Goal: Information Seeking & Learning: Learn about a topic

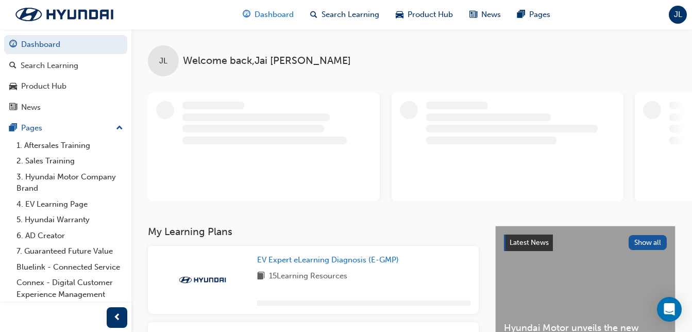
click at [287, 17] on span "Dashboard" at bounding box center [273, 15] width 39 height 12
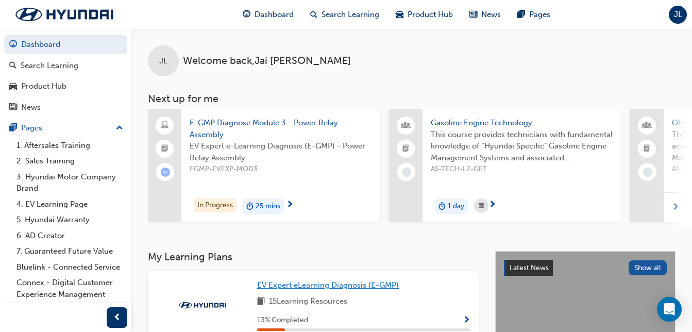
click at [349, 289] on span "EV Expert eLearning Diagnosis (E-GMP)" at bounding box center [328, 284] width 142 height 9
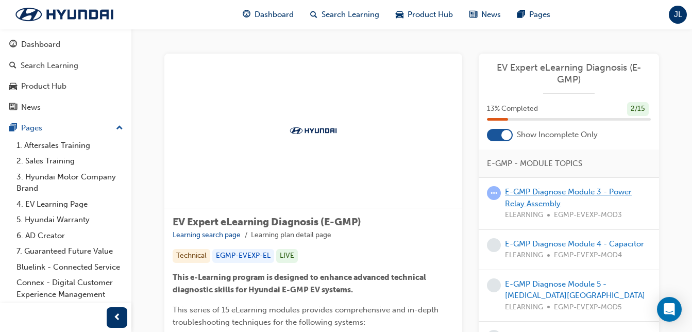
click at [543, 195] on link "E-GMP Diagnose Module 3 - Power Relay Assembly" at bounding box center [568, 197] width 127 height 21
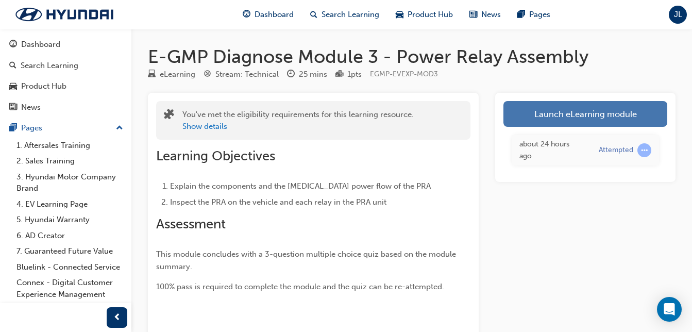
click at [598, 116] on link "Launch eLearning module" at bounding box center [585, 114] width 164 height 26
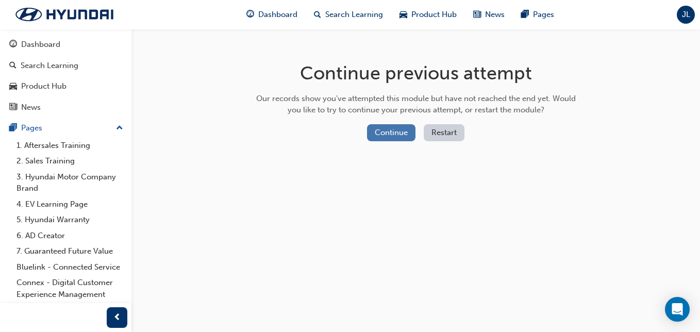
click at [396, 136] on button "Continue" at bounding box center [391, 132] width 48 height 17
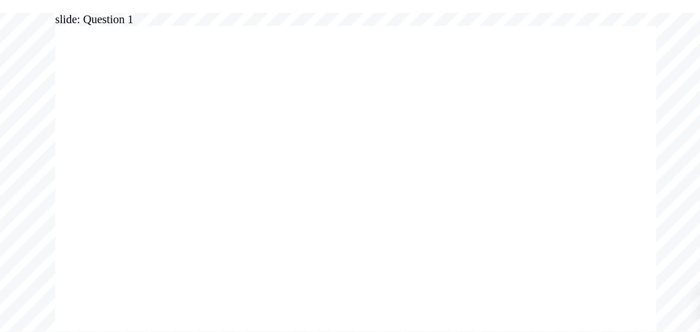
radio input "false"
radio input "true"
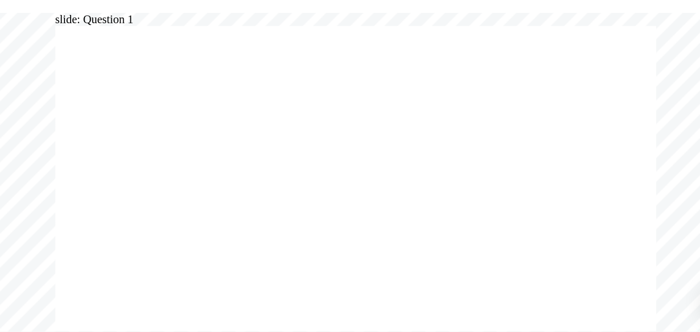
radio input "true"
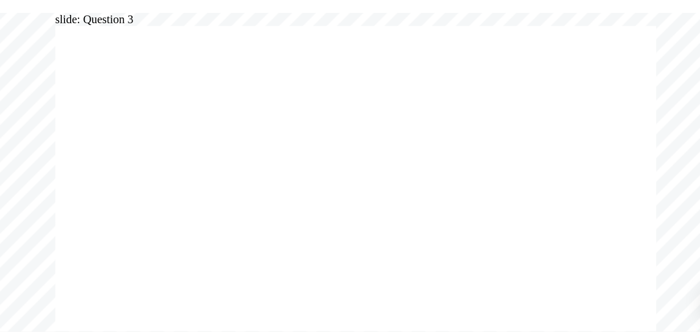
radio input "true"
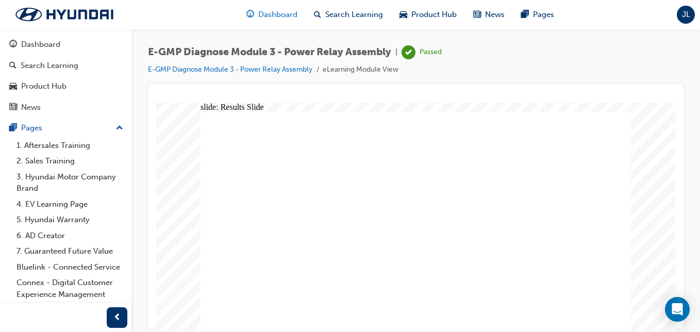
click at [280, 12] on span "Dashboard" at bounding box center [277, 15] width 39 height 12
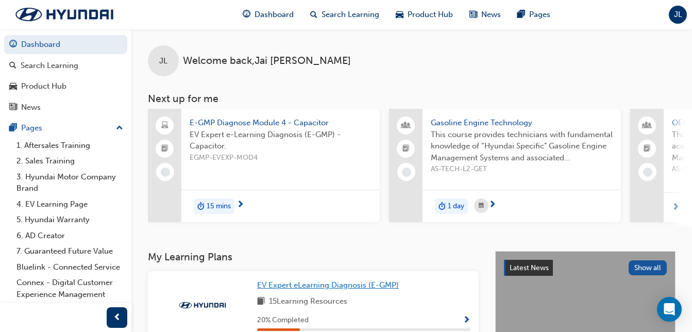
click at [317, 289] on span "EV Expert eLearning Diagnosis (E-GMP)" at bounding box center [328, 284] width 142 height 9
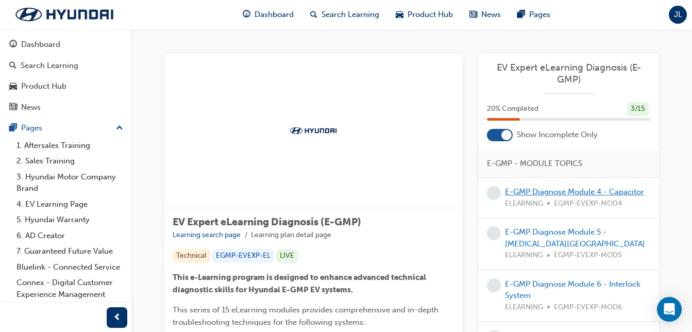
click at [572, 195] on link "E-GMP Diagnose Module 4 - Capacitor" at bounding box center [574, 191] width 139 height 9
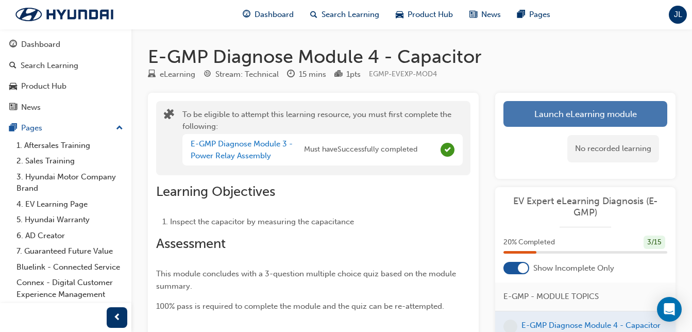
click at [576, 124] on button "Launch eLearning module" at bounding box center [585, 114] width 164 height 26
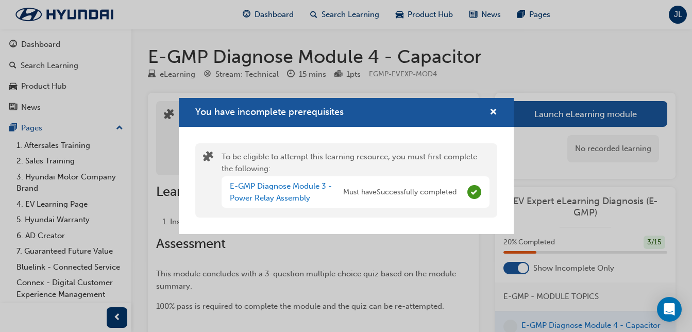
click at [498, 114] on div "You have incomplete prerequisites" at bounding box center [346, 112] width 335 height 29
click at [493, 111] on span "cross-icon" at bounding box center [493, 112] width 8 height 9
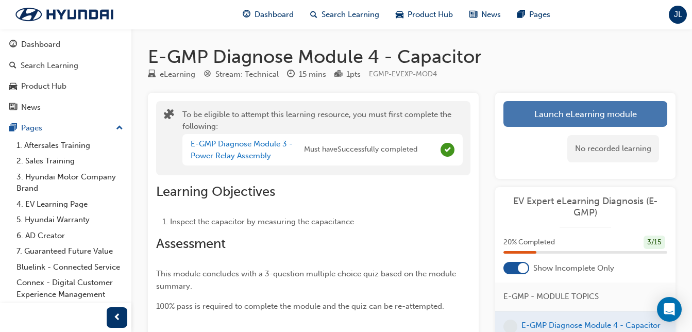
click at [572, 114] on button "Launch eLearning module" at bounding box center [585, 114] width 164 height 26
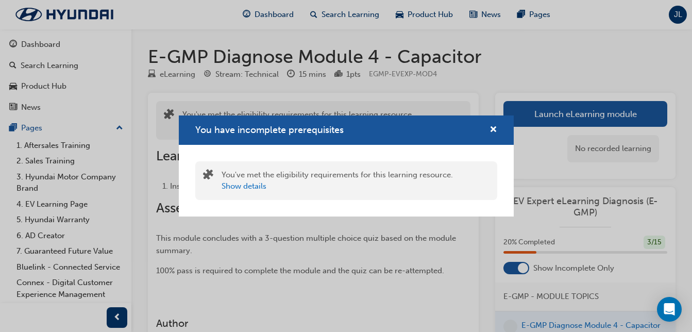
click at [497, 129] on div "You have incomplete prerequisites" at bounding box center [346, 129] width 335 height 29
click at [494, 130] on span "cross-icon" at bounding box center [493, 130] width 8 height 9
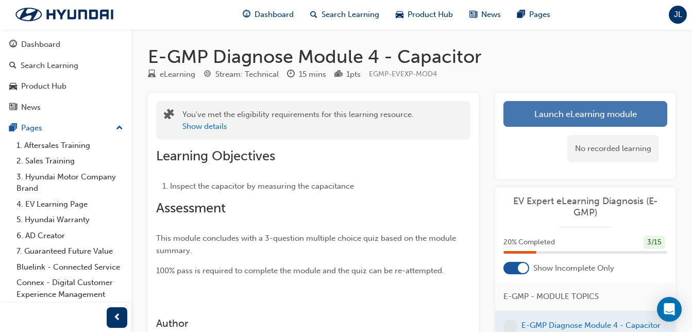
click at [563, 114] on button "Launch eLearning module" at bounding box center [585, 114] width 164 height 26
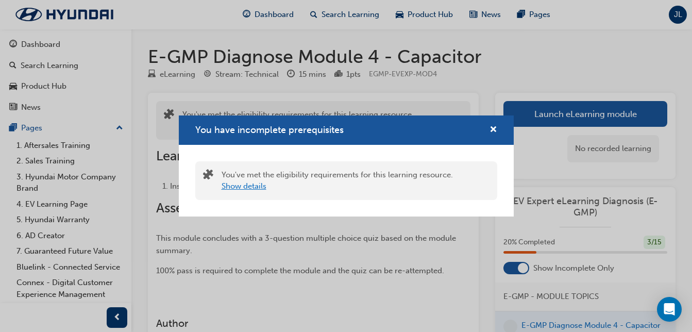
click at [251, 190] on button "Show details" at bounding box center [243, 186] width 45 height 12
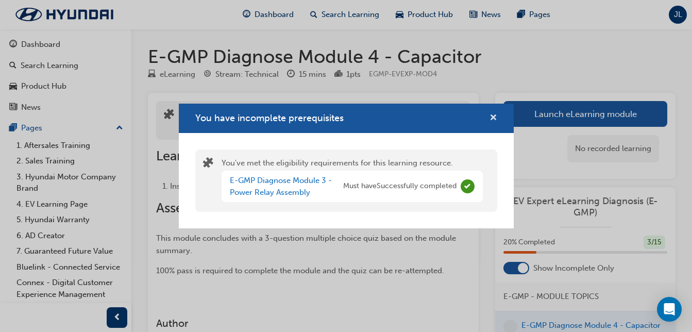
click at [497, 118] on span "cross-icon" at bounding box center [493, 118] width 8 height 9
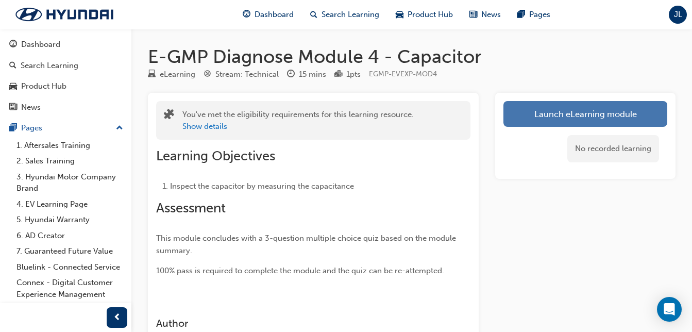
click at [547, 112] on link "Launch eLearning module" at bounding box center [585, 114] width 164 height 26
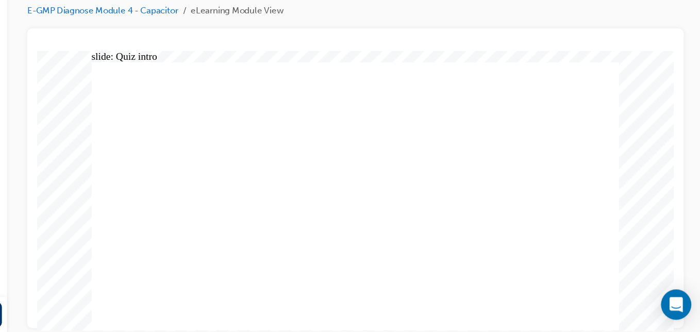
radio input "true"
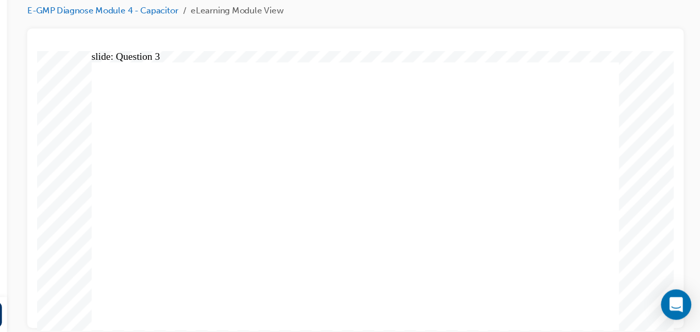
radio input "true"
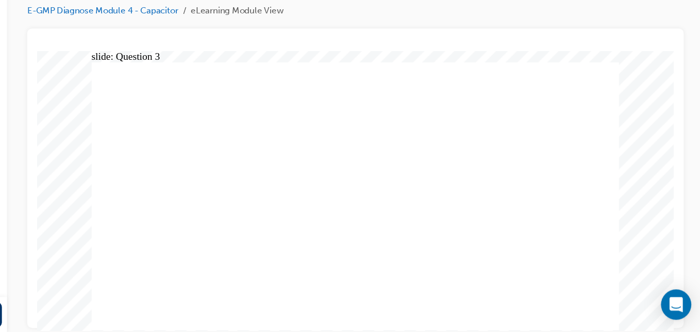
radio input "true"
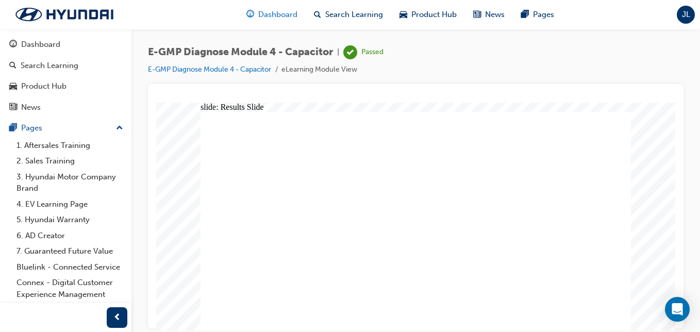
click at [269, 15] on span "Dashboard" at bounding box center [277, 15] width 39 height 12
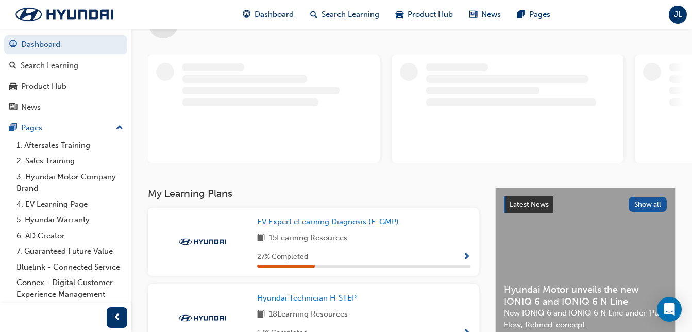
scroll to position [39, 0]
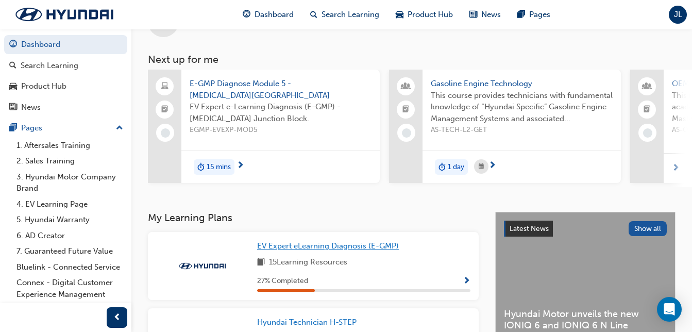
click at [355, 250] on span "EV Expert eLearning Diagnosis (E-GMP)" at bounding box center [328, 245] width 142 height 9
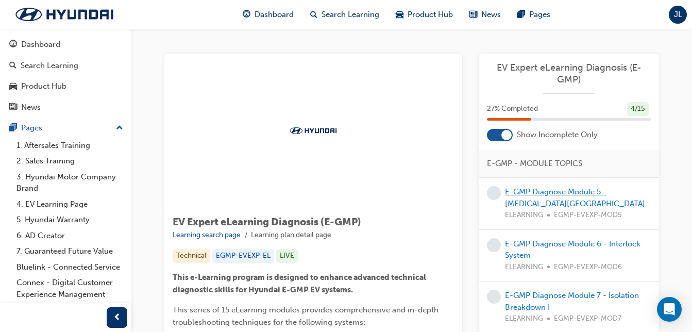
click at [560, 200] on link "E-GMP Diagnose Module 5 - [MEDICAL_DATA][GEOGRAPHIC_DATA]" at bounding box center [575, 197] width 140 height 21
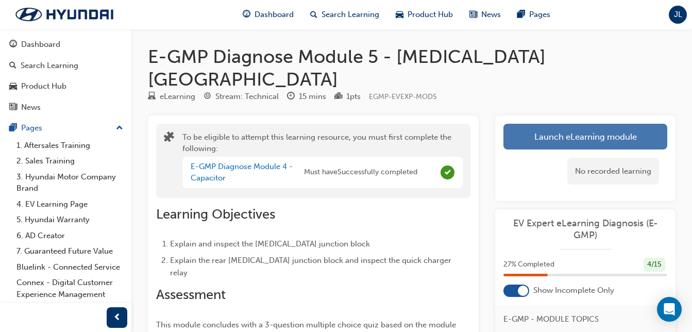
click at [564, 124] on button "Launch eLearning module" at bounding box center [585, 137] width 164 height 26
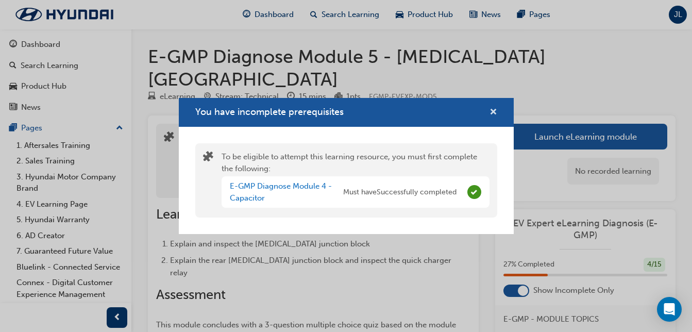
click at [493, 113] on span "cross-icon" at bounding box center [493, 112] width 8 height 9
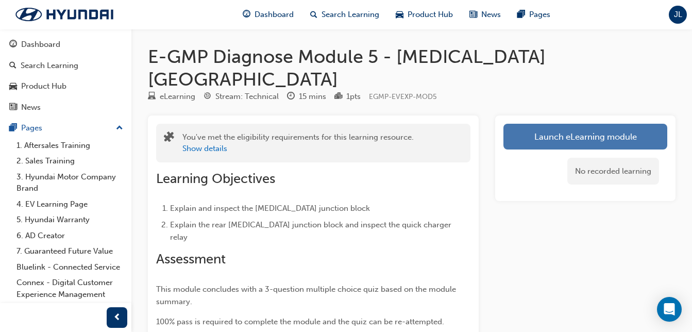
click at [545, 124] on link "Launch eLearning module" at bounding box center [585, 137] width 164 height 26
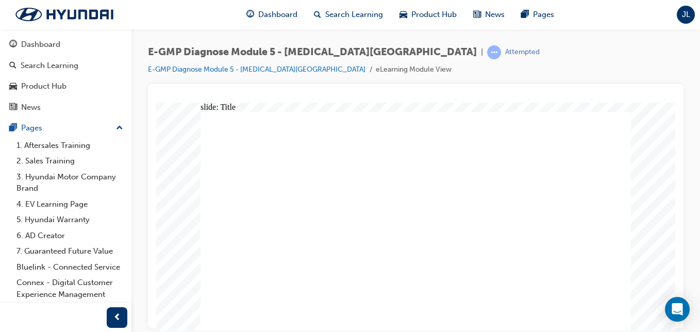
drag, startPoint x: 243, startPoint y: 244, endPoint x: 430, endPoint y: 255, distance: 187.3
